Goal: Find specific page/section: Find specific page/section

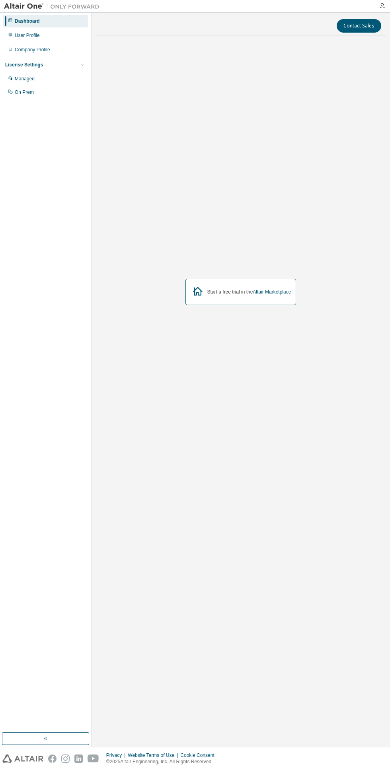
click at [18, 94] on div "On Prem" at bounding box center [24, 92] width 19 height 6
click at [277, 295] on link "Altair Marketplace" at bounding box center [272, 292] width 38 height 6
